Goal: Information Seeking & Learning: Get advice/opinions

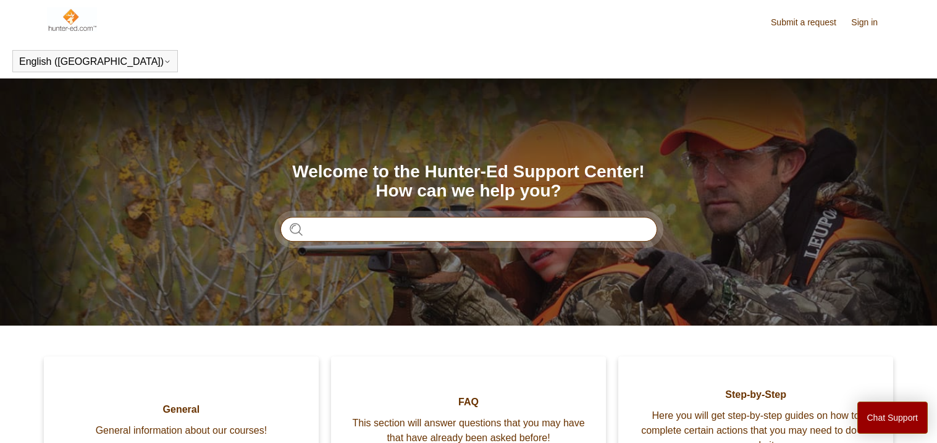
click at [316, 228] on input "Search" at bounding box center [468, 229] width 377 height 25
type input "**********"
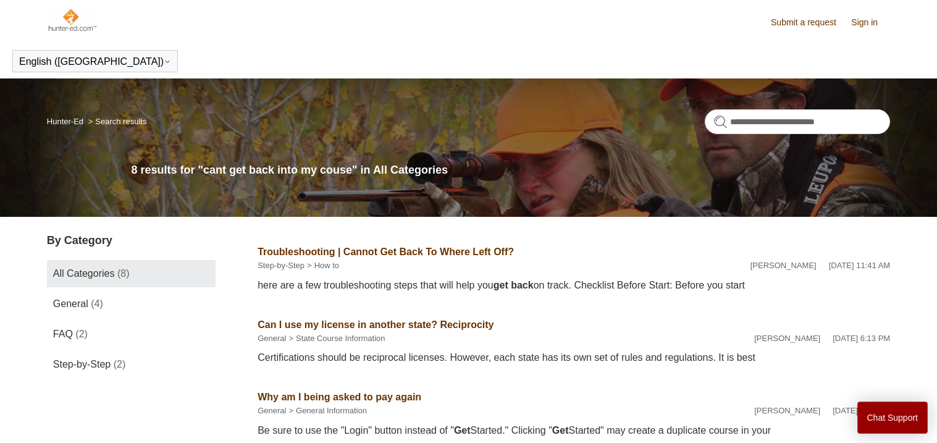
click at [317, 250] on link "Troubleshooting | Cannot Get Back To Where Left Off?" at bounding box center [386, 251] width 256 height 11
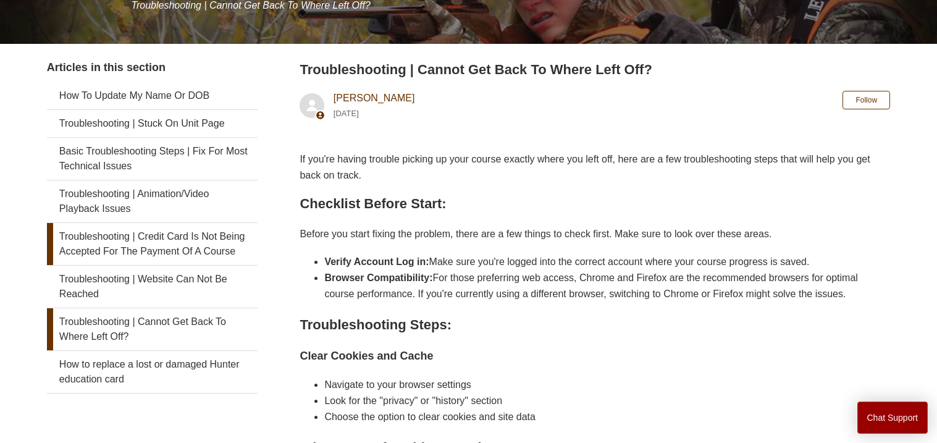
scroll to position [191, 0]
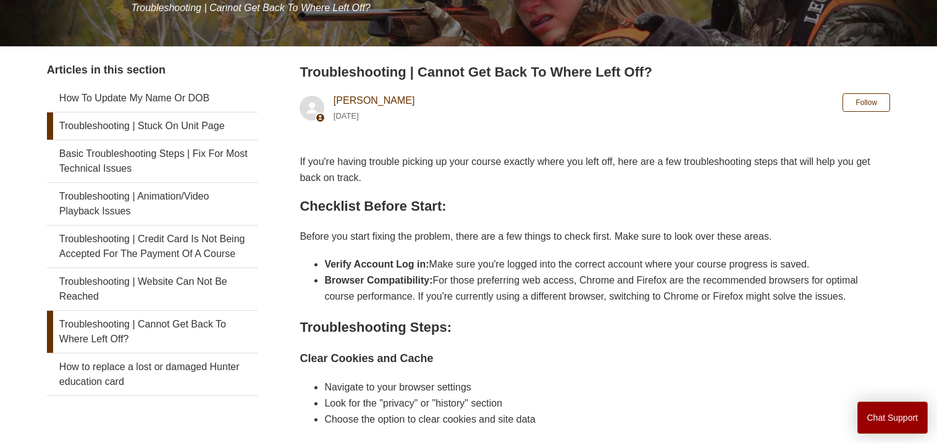
click at [164, 128] on link "Troubleshooting | Stuck On Unit Page" at bounding box center [152, 125] width 211 height 27
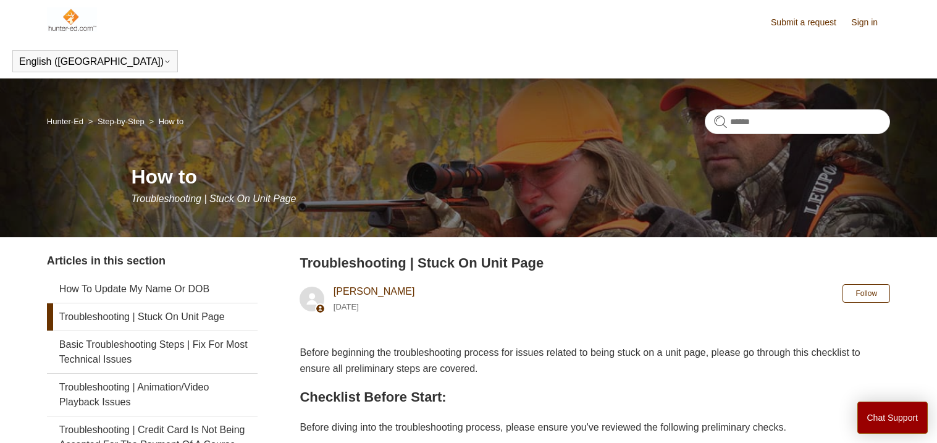
click at [863, 22] on link "Sign in" at bounding box center [870, 22] width 39 height 13
click at [864, 22] on link "Sign in" at bounding box center [870, 22] width 39 height 13
